Goal: Check status: Check status

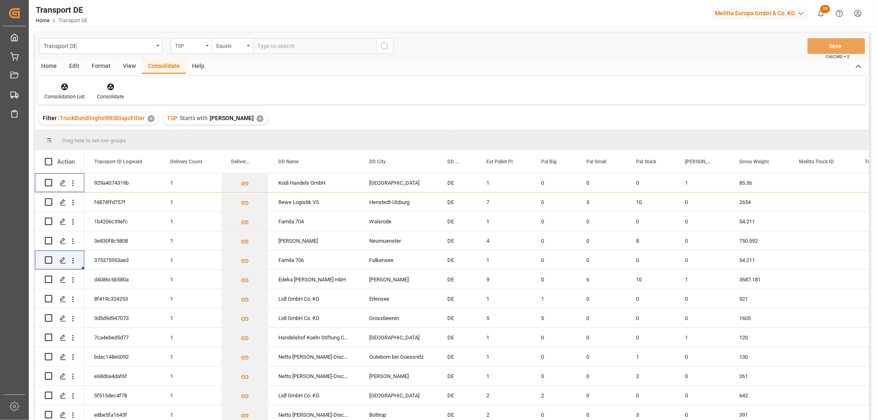
click at [257, 117] on div "✕" at bounding box center [260, 118] width 7 height 7
